Goal: Task Accomplishment & Management: Manage account settings

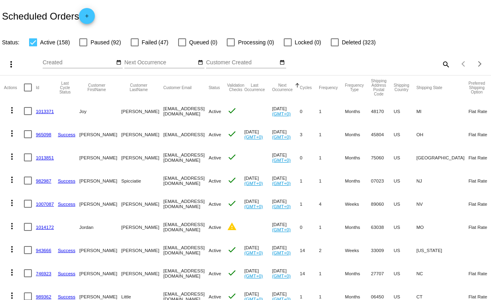
click at [441, 62] on mat-icon "search" at bounding box center [446, 64] width 10 height 12
click at [355, 61] on input "Search" at bounding box center [389, 62] width 122 height 6
click at [85, 42] on div at bounding box center [83, 42] width 8 height 8
click at [83, 46] on input "Paused (92)" at bounding box center [83, 46] width 0 height 0
checkbox input "true"
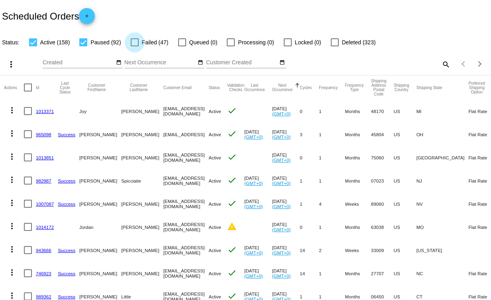
click at [136, 42] on app-dashboard-scheduled-orders "Scheduled Orders add Status: Active (158) Paused (92) Failed (47) Queued (0) Pr…" at bounding box center [245, 293] width 491 height 587
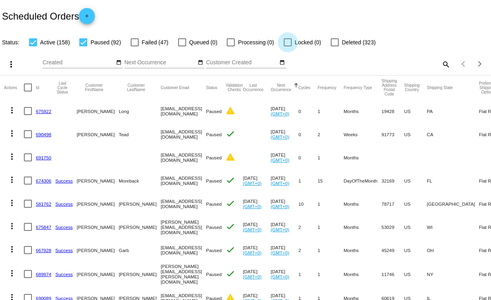
click at [288, 40] on div at bounding box center [288, 42] width 8 height 8
click at [288, 46] on input "Locked (0)" at bounding box center [288, 46] width 0 height 0
checkbox input "true"
click at [335, 41] on div at bounding box center [335, 42] width 8 height 8
click at [335, 46] on input "Deleted (323)" at bounding box center [335, 46] width 0 height 0
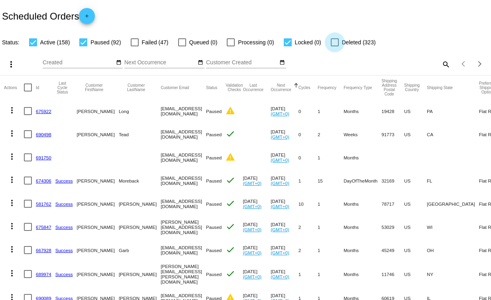
checkbox input "true"
